Goal: Task Accomplishment & Management: Manage account settings

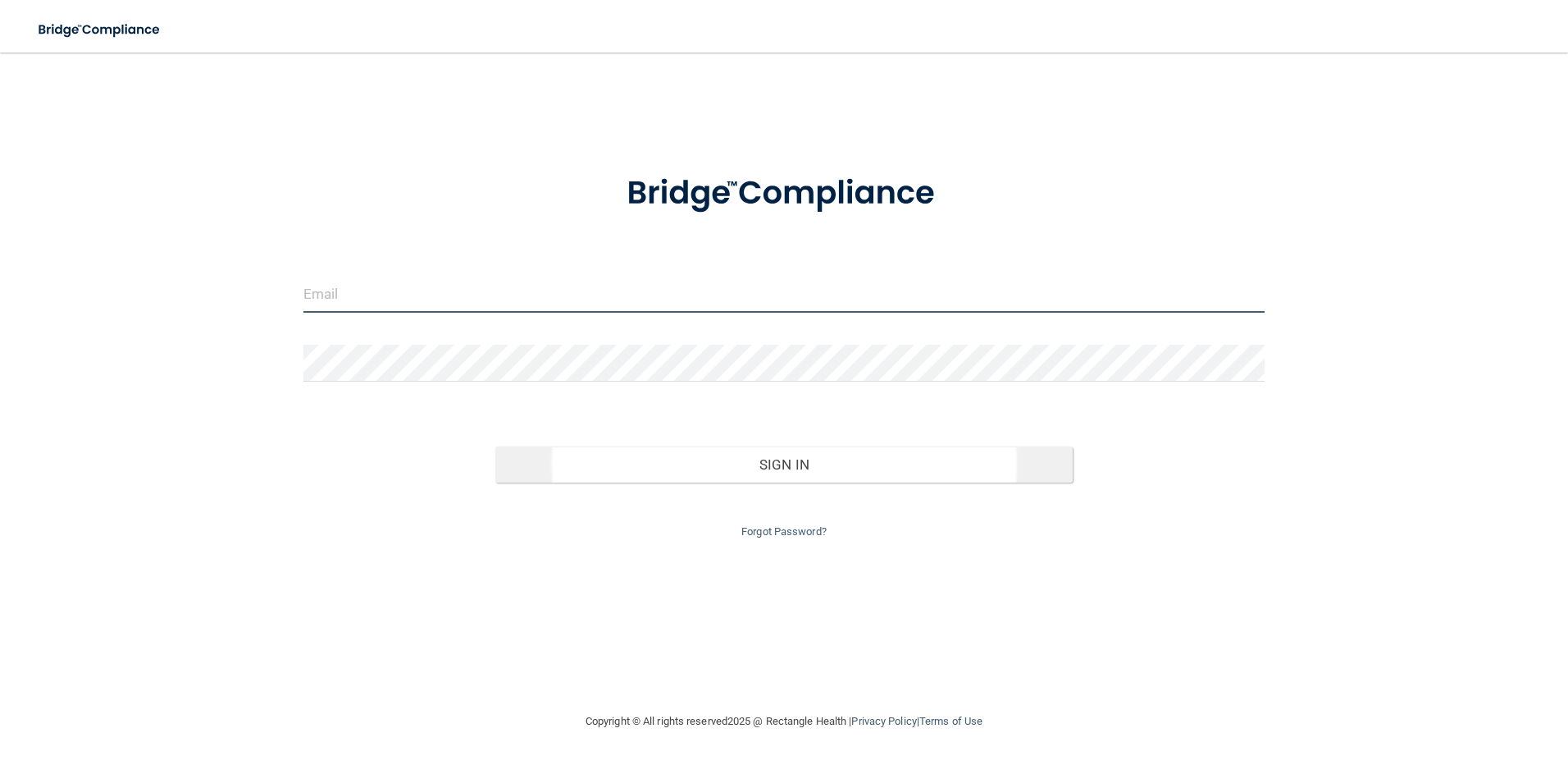
type input "[EMAIL_ADDRESS][DOMAIN_NAME]"
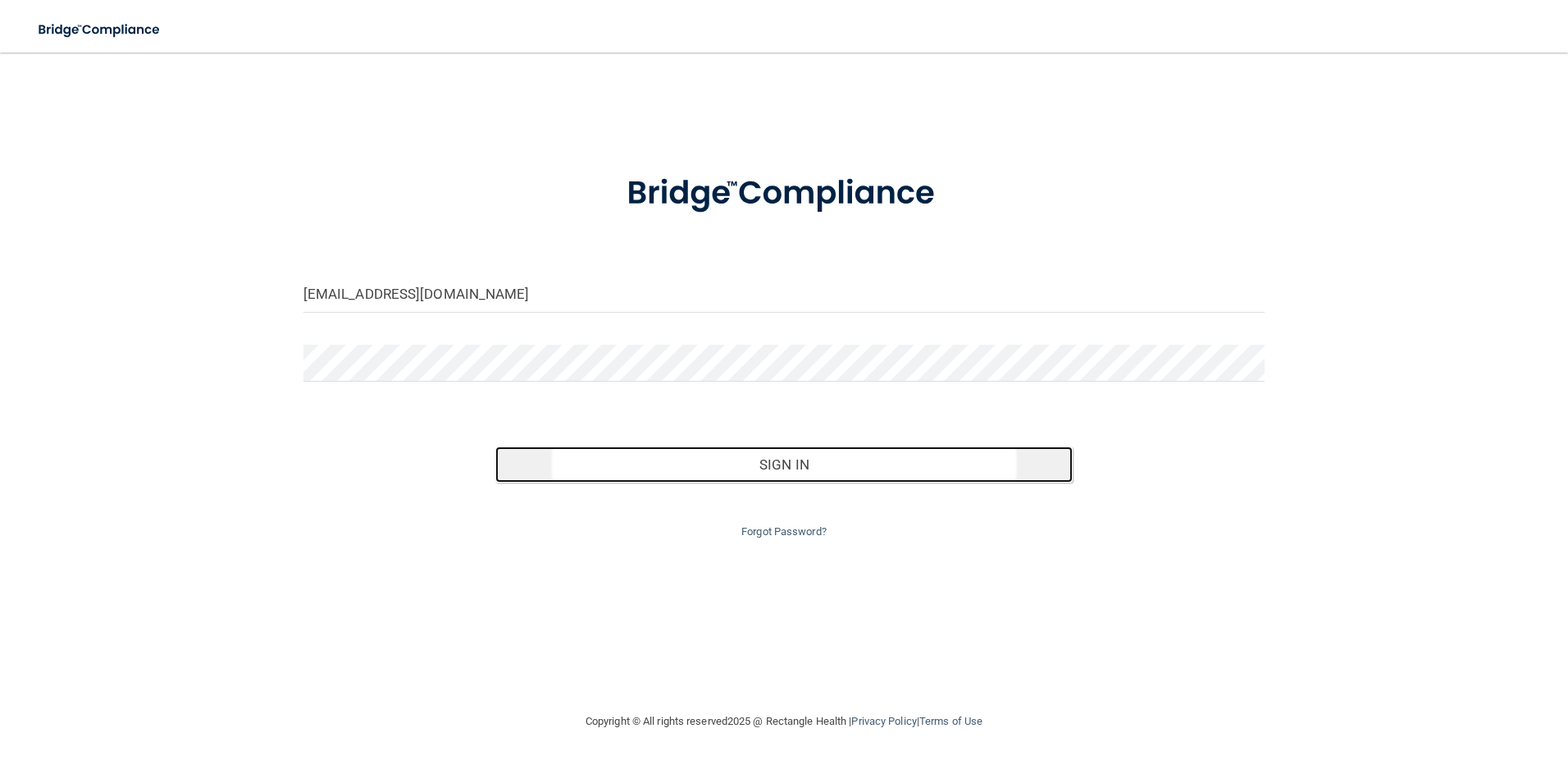
click at [777, 472] on button "Sign In" at bounding box center [784, 464] width 578 height 36
